Goal: Information Seeking & Learning: Learn about a topic

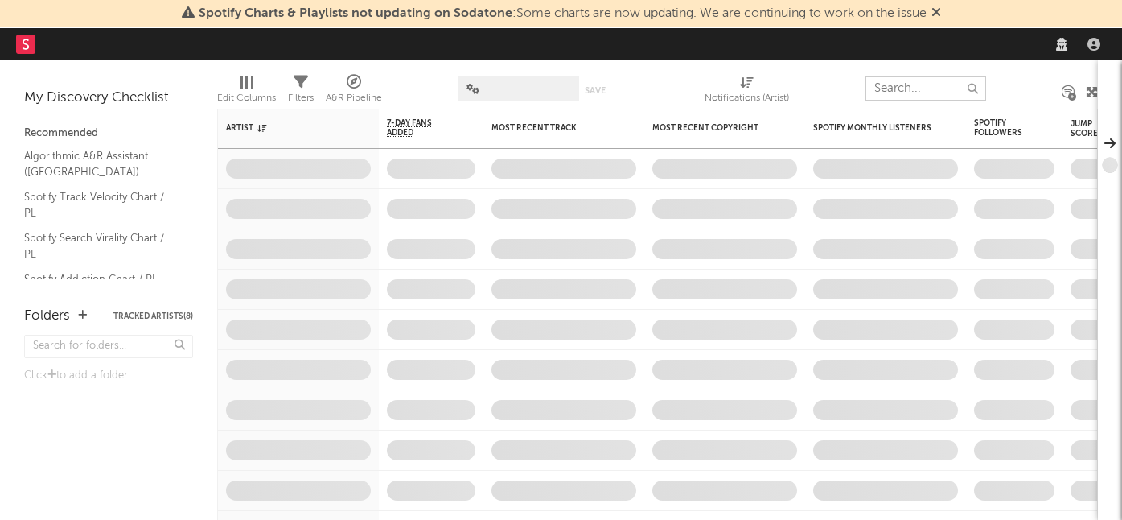
click at [905, 97] on input "text" at bounding box center [925, 88] width 121 height 24
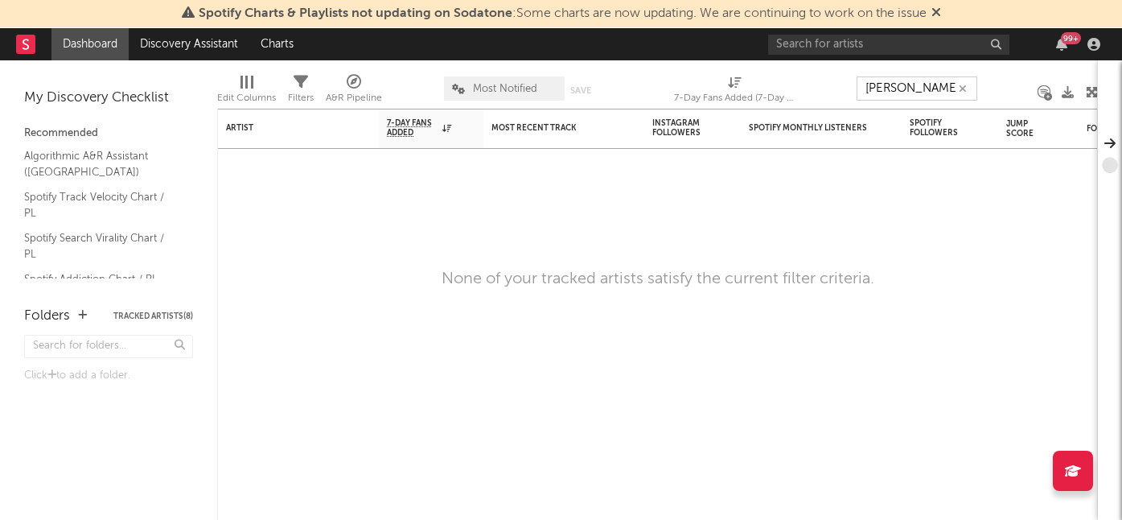
type input "[PERSON_NAME]"
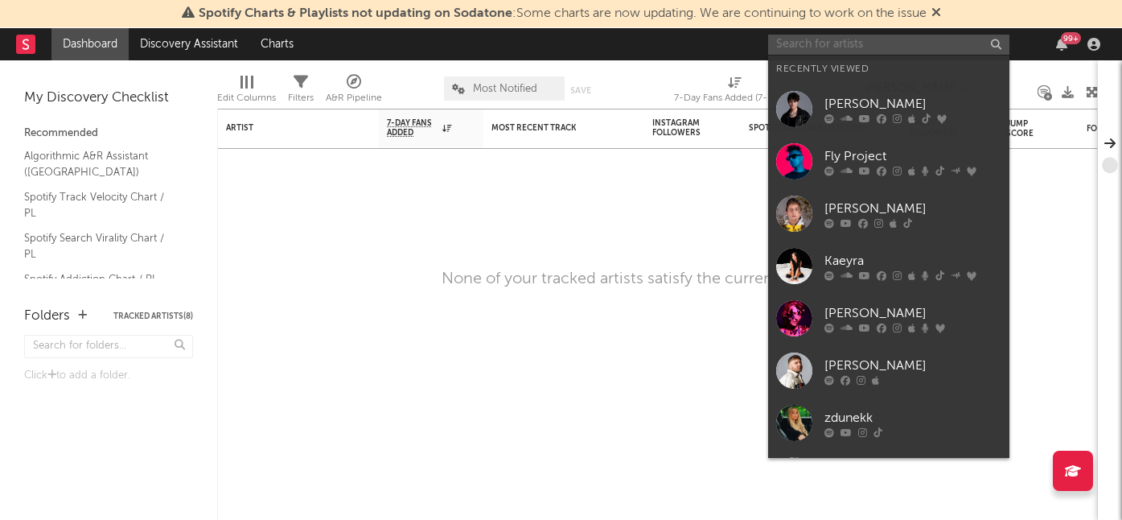
click at [903, 51] on input "text" at bounding box center [888, 45] width 241 height 20
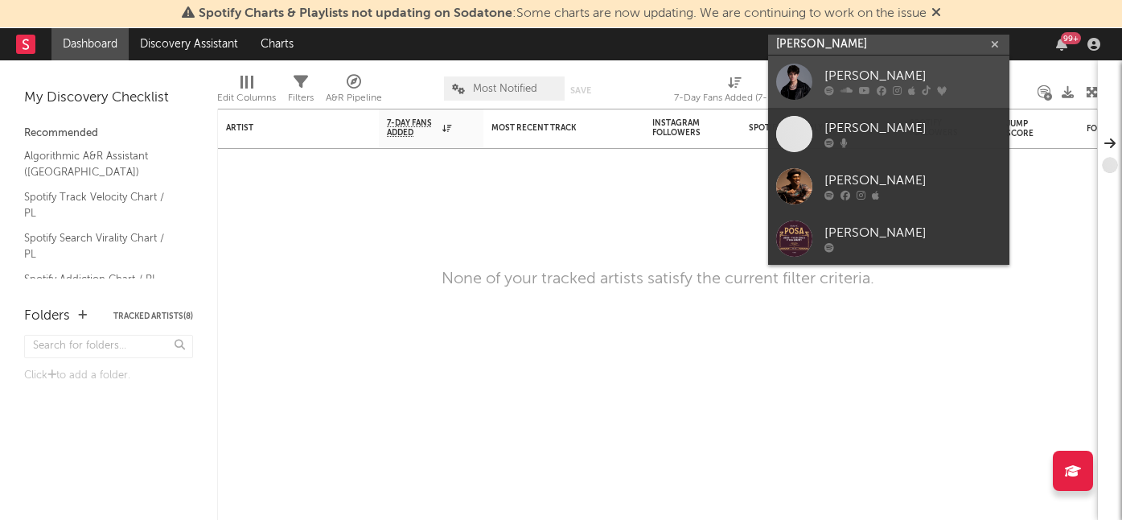
type input "[PERSON_NAME]"
click at [881, 67] on div "[PERSON_NAME]" at bounding box center [912, 76] width 177 height 19
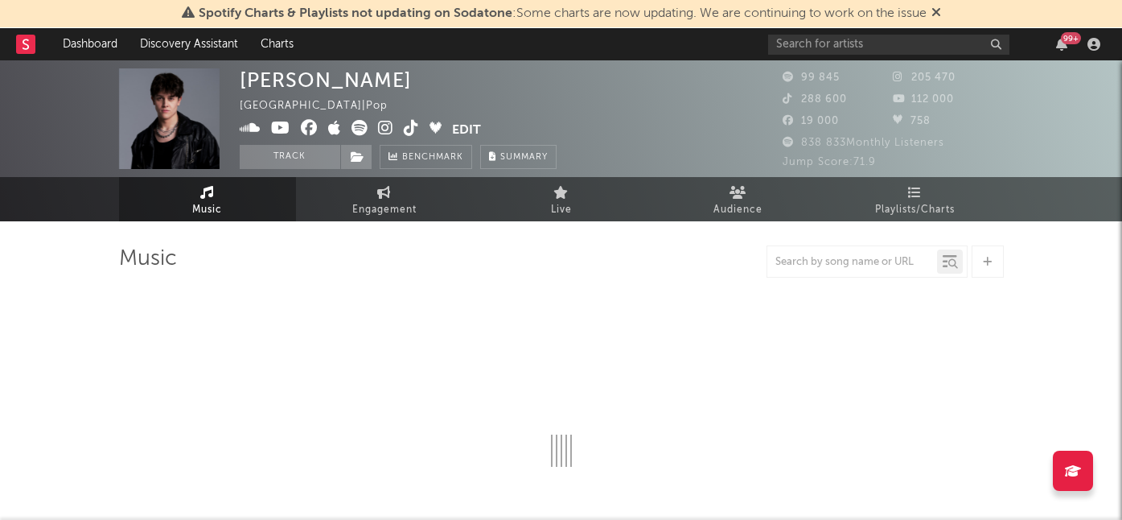
select select "6m"
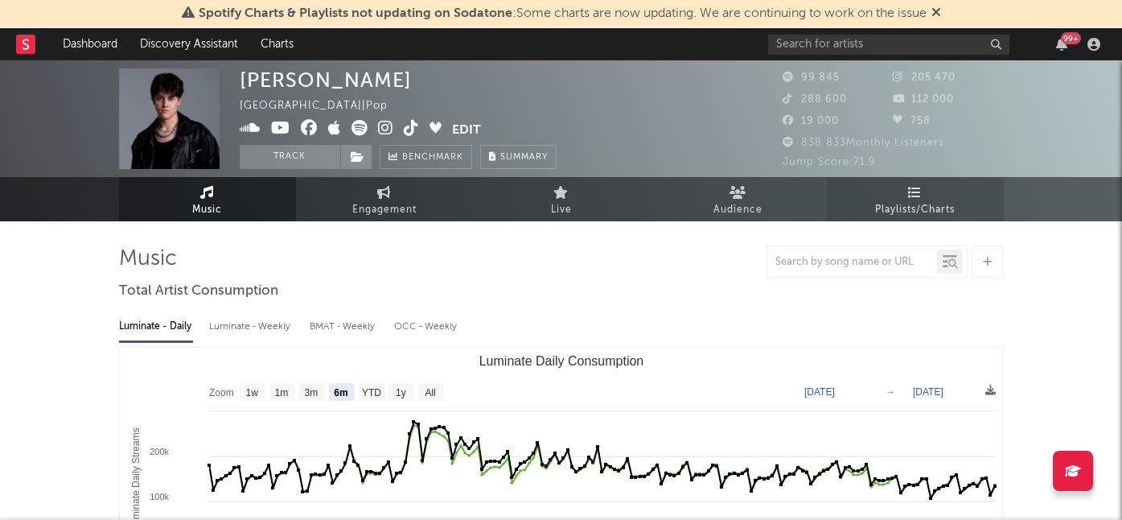
click at [934, 203] on span "Playlists/Charts" at bounding box center [915, 209] width 80 height 19
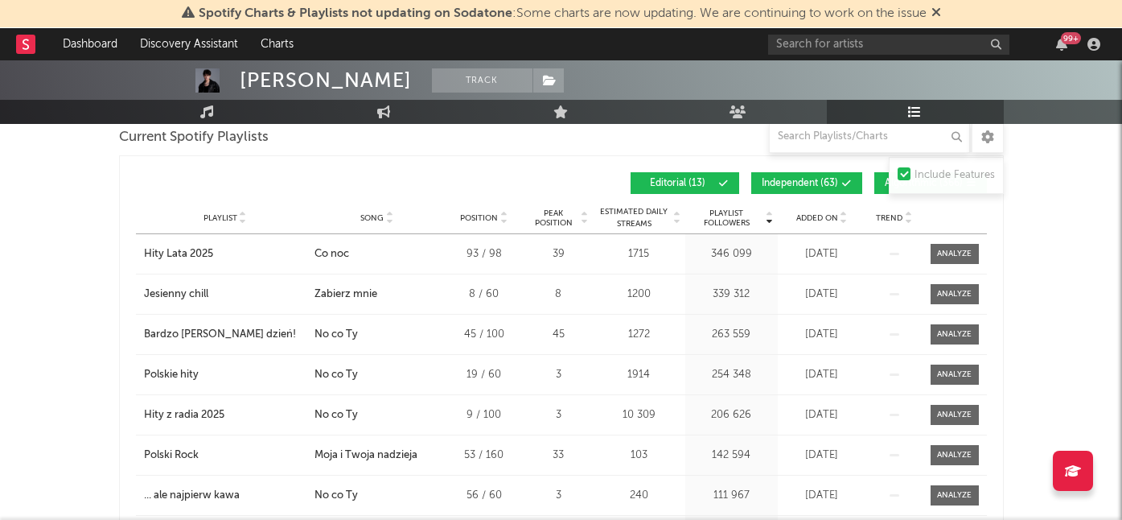
scroll to position [626, 0]
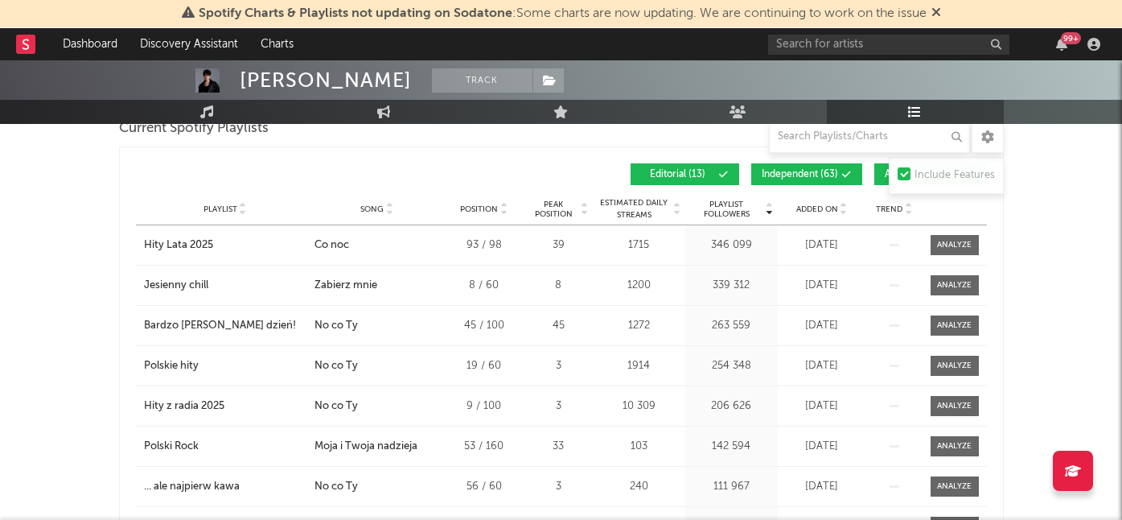
click at [819, 204] on span "Added On" at bounding box center [817, 209] width 42 height 10
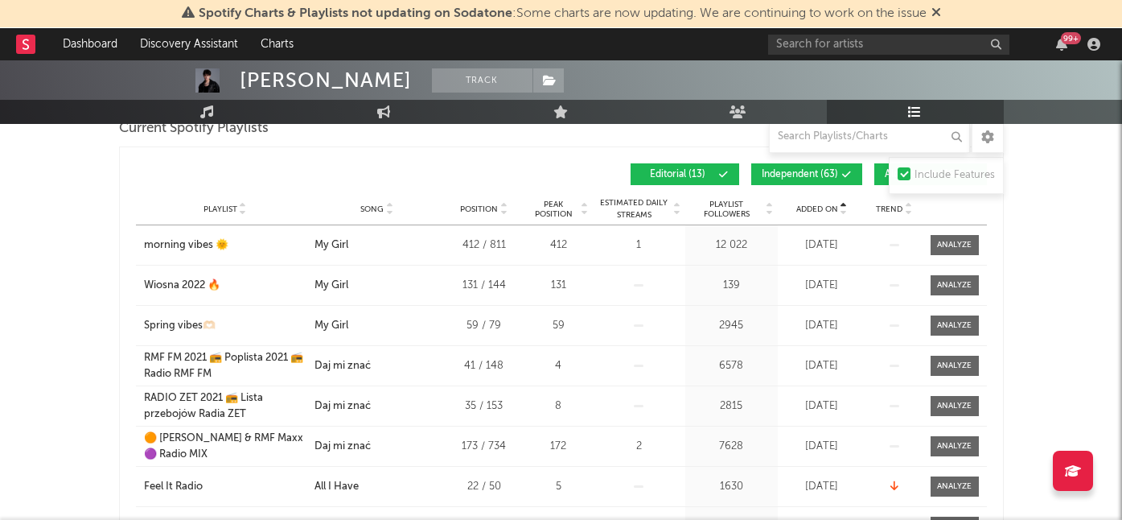
click at [819, 205] on span "Added On" at bounding box center [817, 209] width 42 height 10
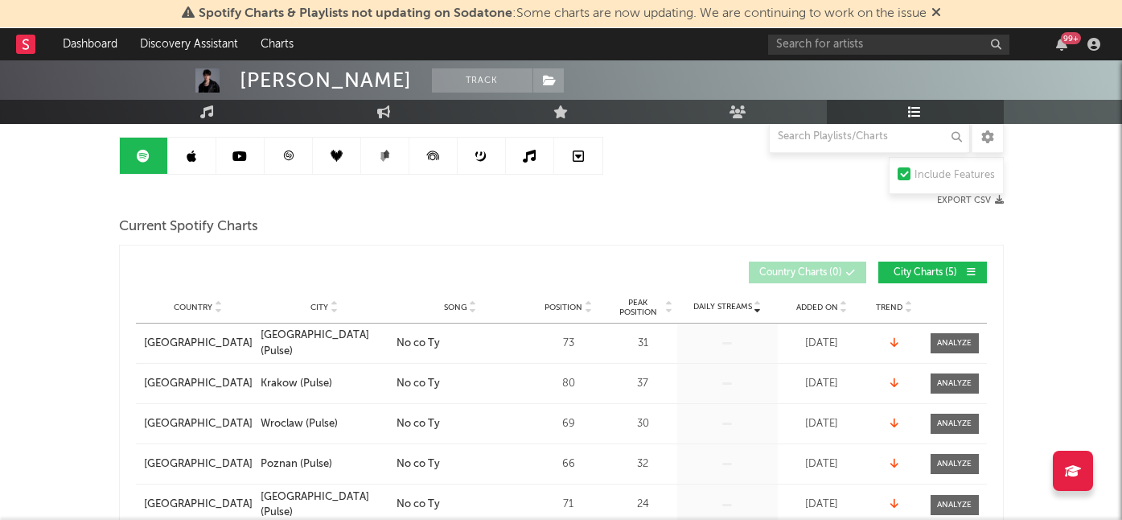
scroll to position [0, 0]
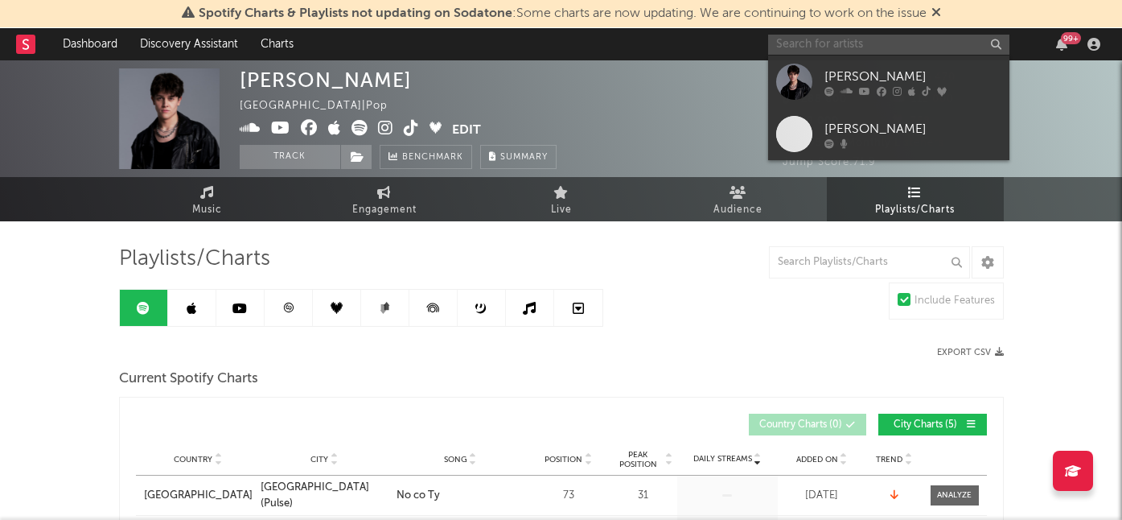
click at [786, 40] on input "text" at bounding box center [888, 45] width 241 height 20
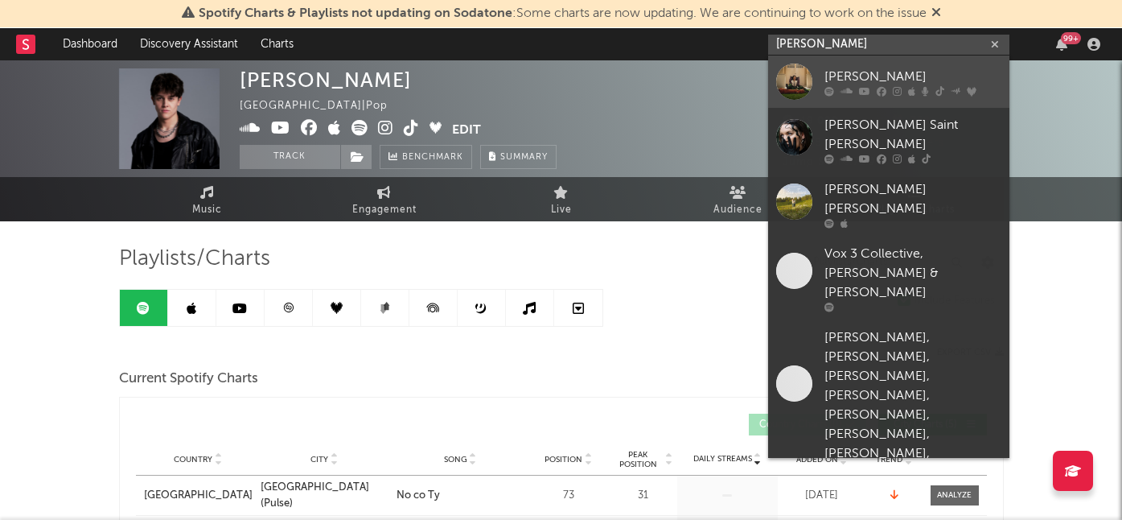
type input "[PERSON_NAME]"
click at [856, 81] on div "[PERSON_NAME]" at bounding box center [912, 76] width 177 height 19
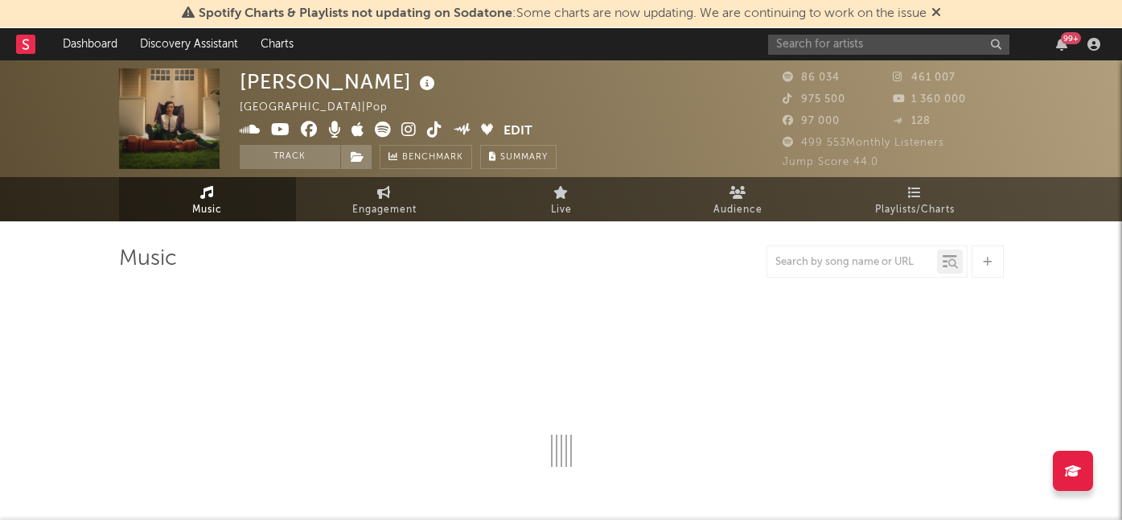
select select "6m"
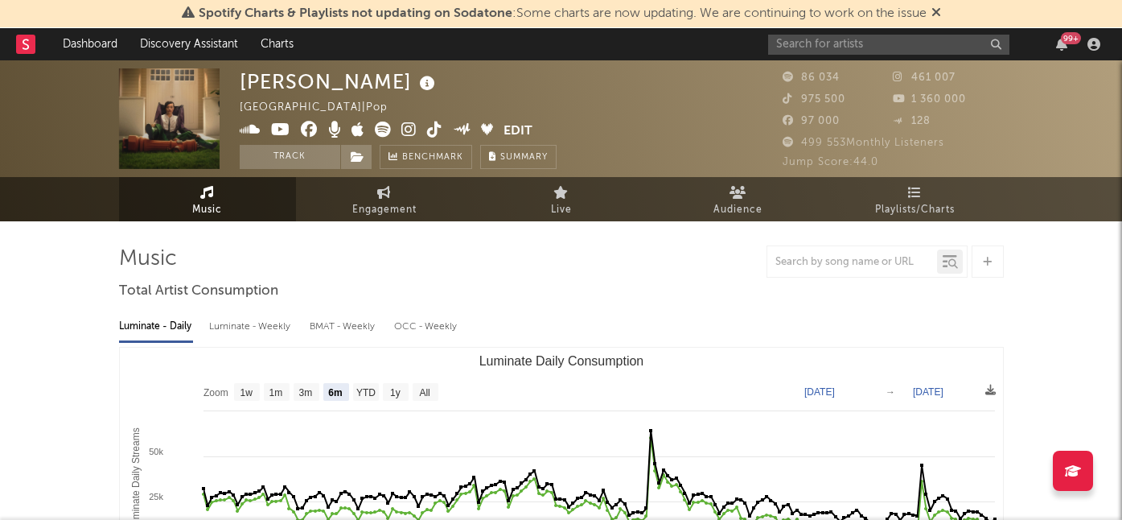
select select "6m"
click at [898, 201] on span "Playlists/Charts" at bounding box center [915, 209] width 80 height 19
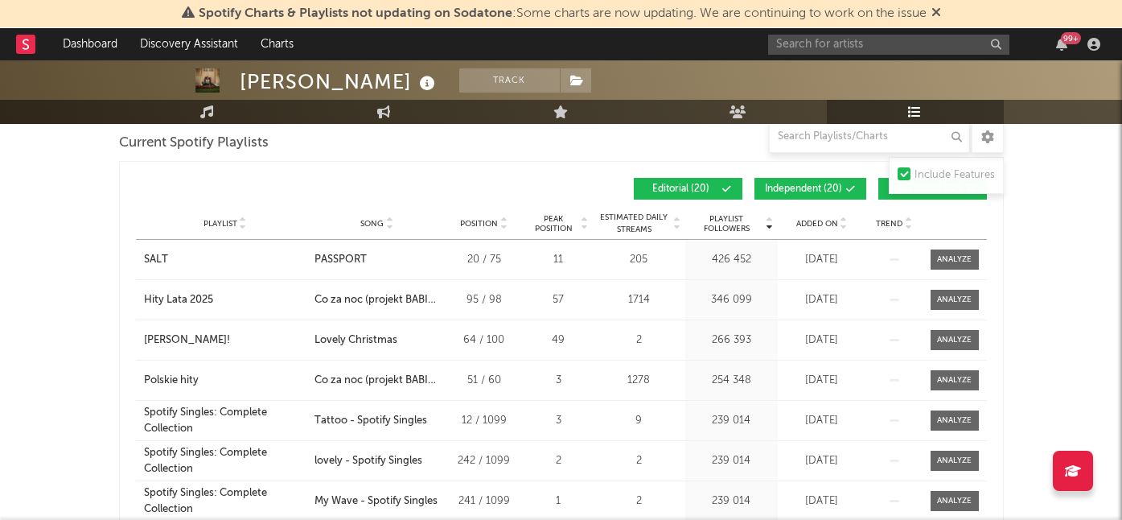
scroll to position [235, 0]
click at [831, 223] on span "Added On" at bounding box center [817, 225] width 42 height 10
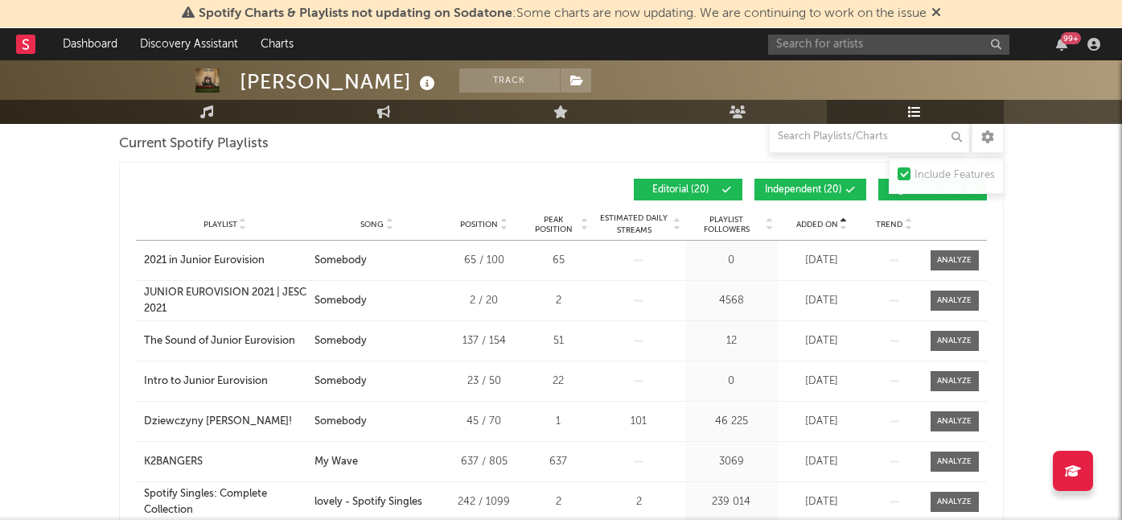
click at [831, 223] on span "Added On" at bounding box center [817, 225] width 42 height 10
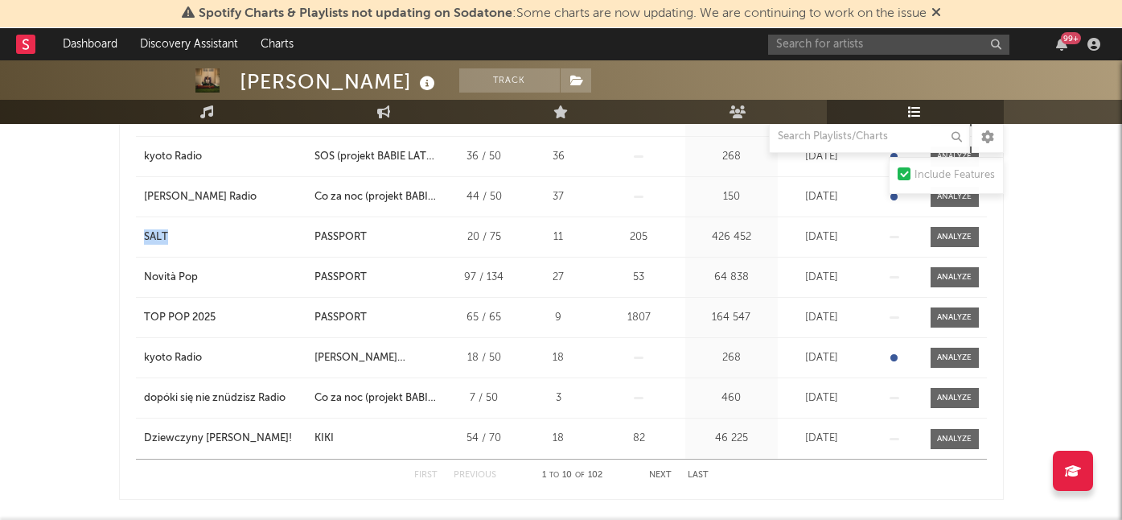
scroll to position [420, 0]
click at [654, 471] on button "Next" at bounding box center [660, 474] width 23 height 9
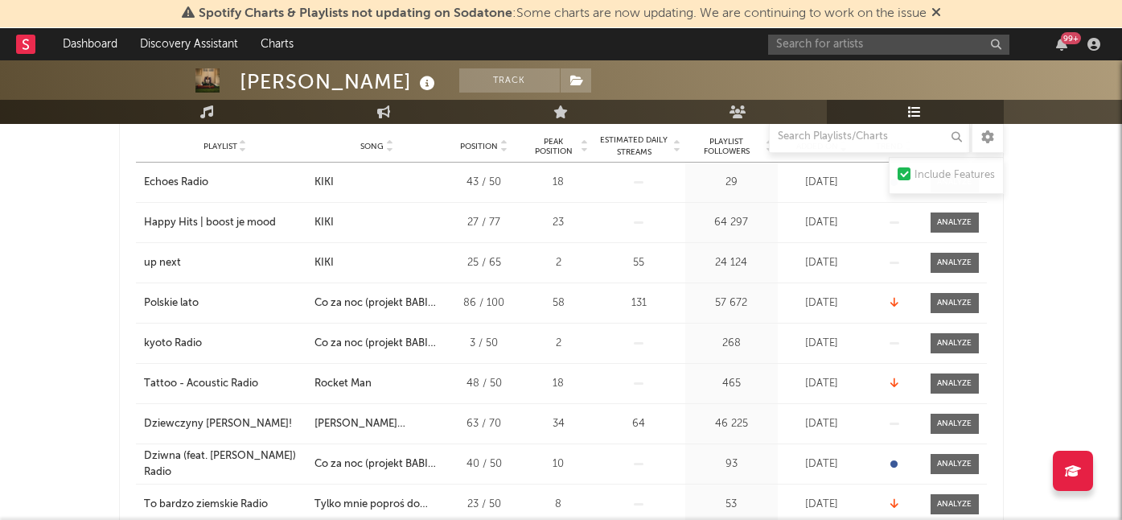
scroll to position [314, 0]
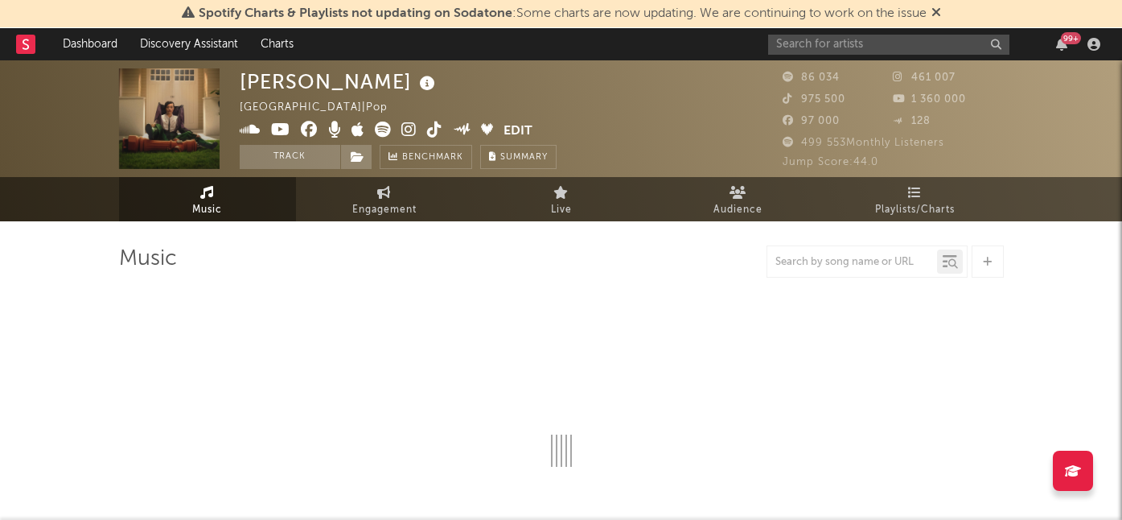
select select "6m"
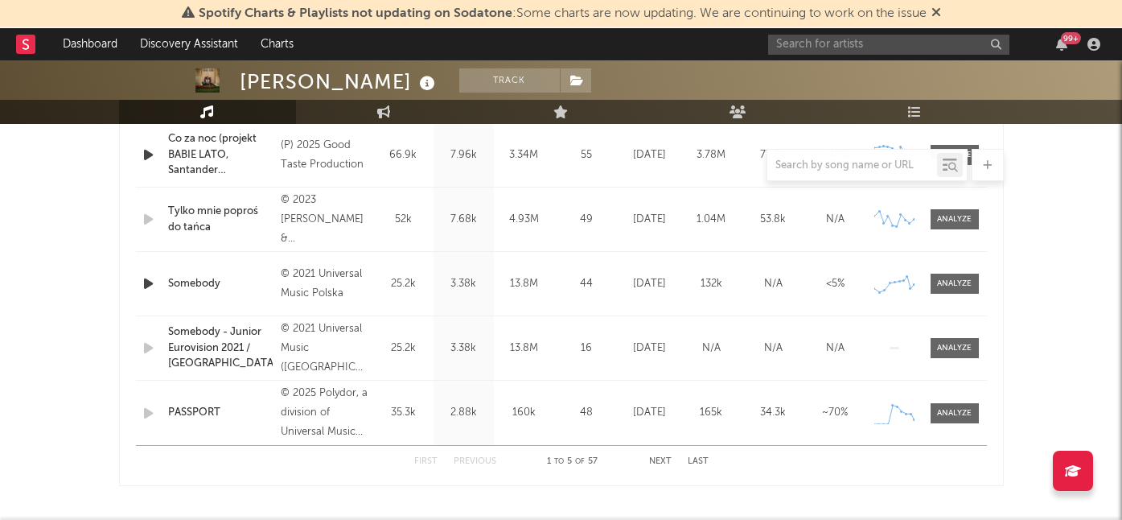
scroll to position [700, 0]
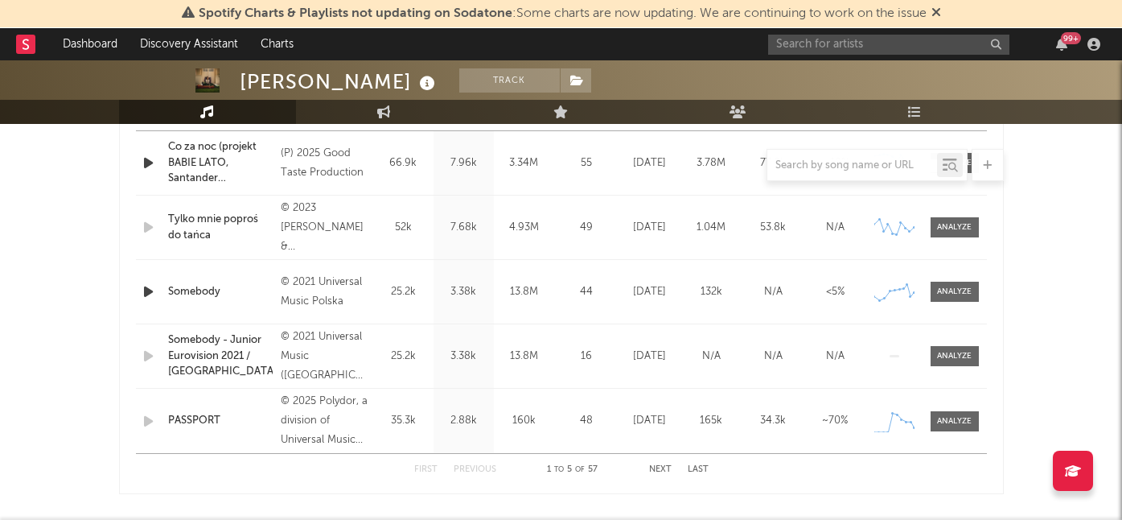
click at [181, 413] on div "PASSPORT" at bounding box center [220, 421] width 105 height 16
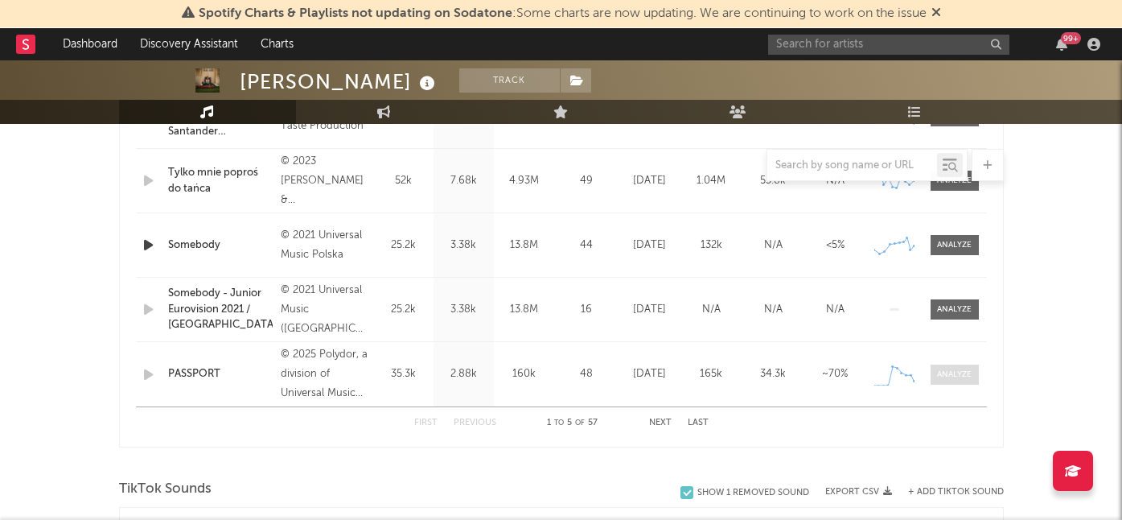
click at [972, 373] on span at bounding box center [954, 374] width 48 height 20
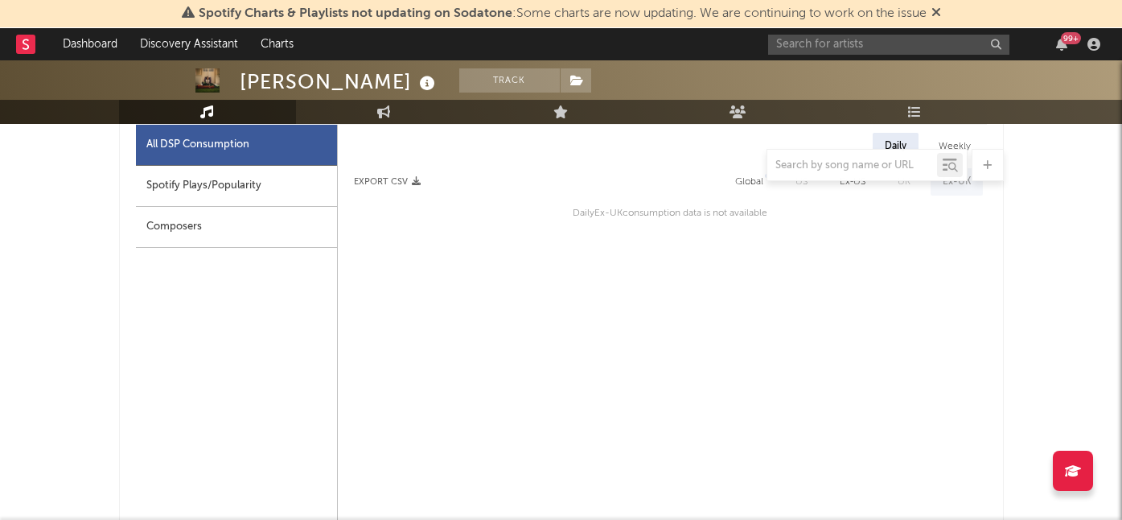
scroll to position [1051, 0]
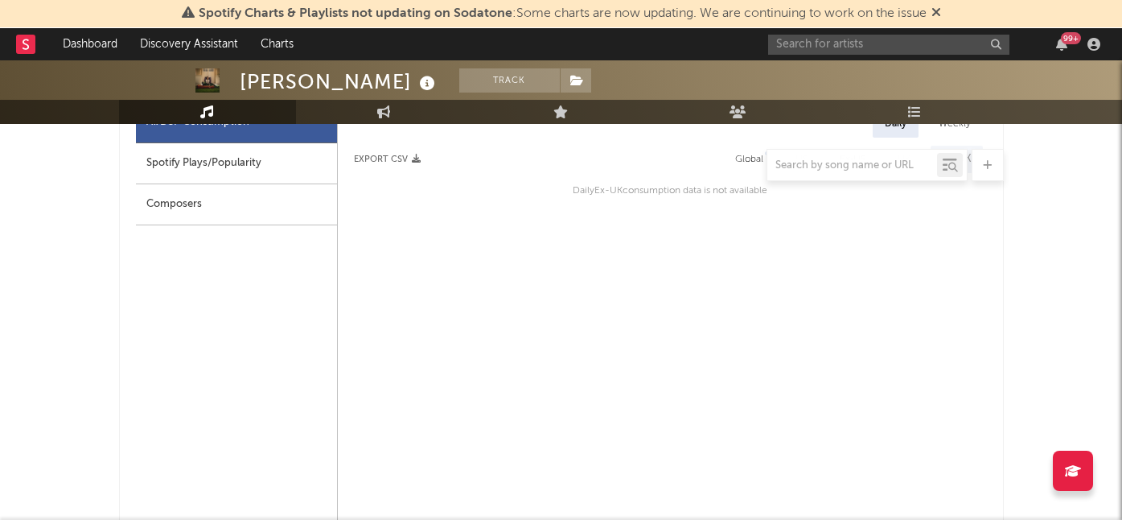
click at [251, 162] on div at bounding box center [561, 165] width 885 height 32
click at [234, 165] on div at bounding box center [561, 165] width 885 height 32
click at [193, 162] on div at bounding box center [561, 165] width 885 height 32
